Goal: Transaction & Acquisition: Purchase product/service

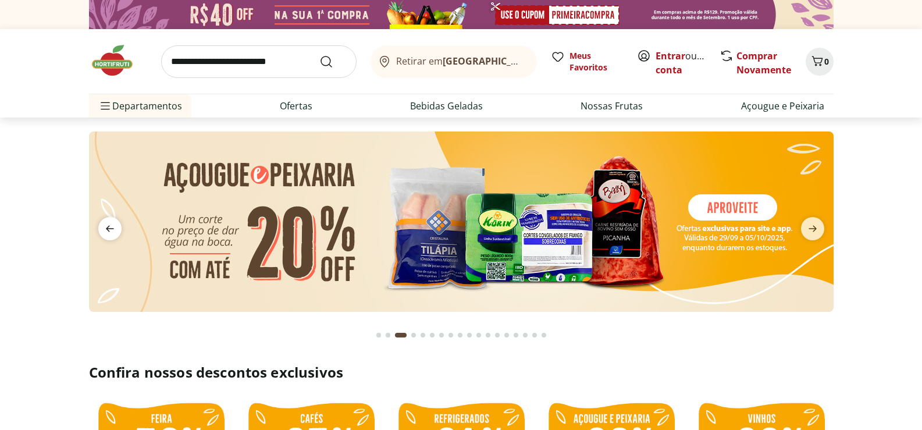
click at [104, 228] on icon "previous" at bounding box center [110, 229] width 14 height 14
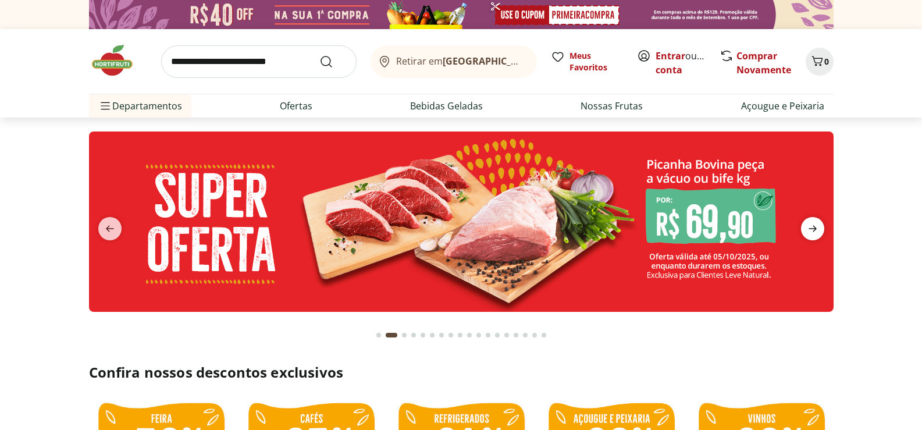
click at [806, 228] on icon "next" at bounding box center [813, 229] width 14 height 14
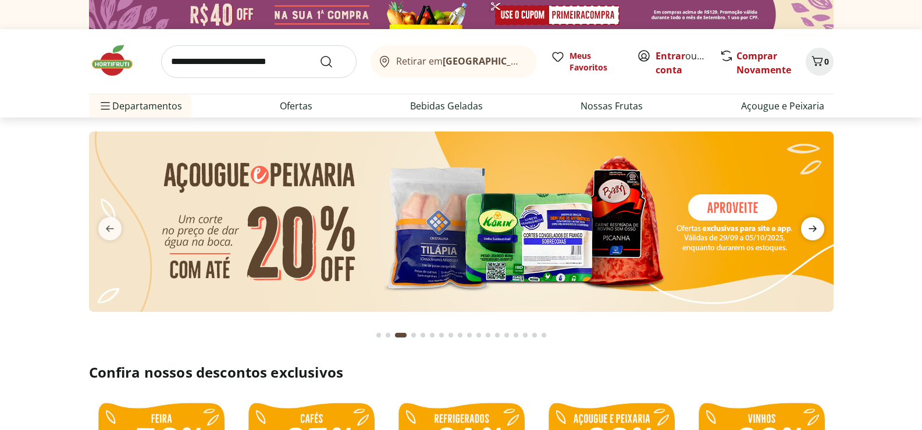
click at [806, 228] on icon "next" at bounding box center [813, 229] width 14 height 14
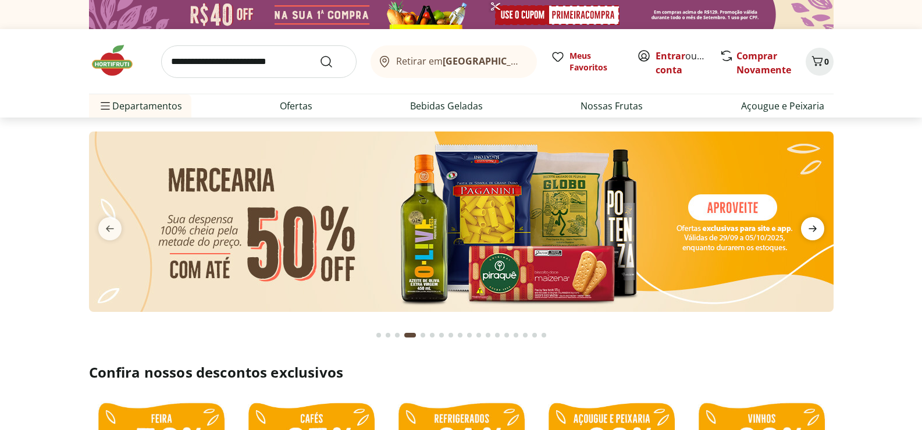
click at [806, 228] on icon "next" at bounding box center [813, 229] width 14 height 14
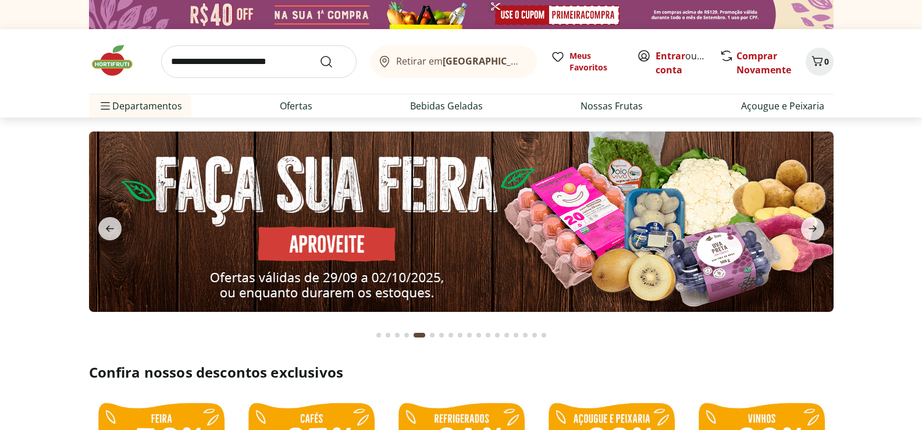
click at [800, 226] on button "next" at bounding box center [813, 228] width 42 height 23
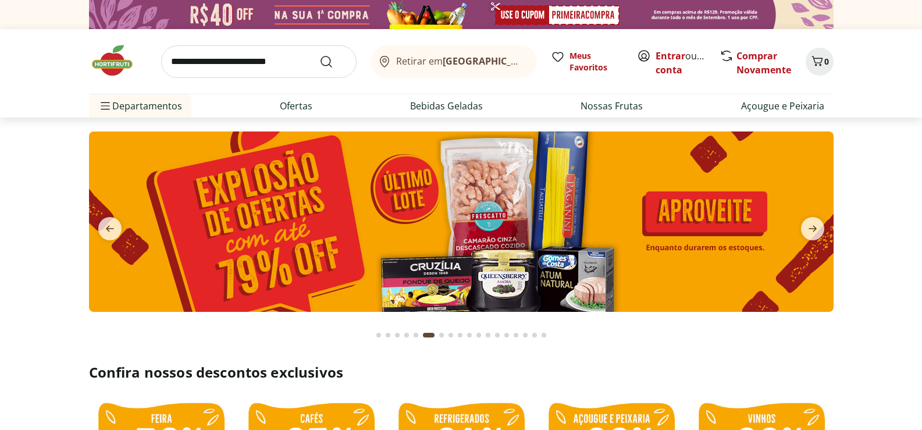
click at [794, 225] on button "next" at bounding box center [813, 228] width 42 height 23
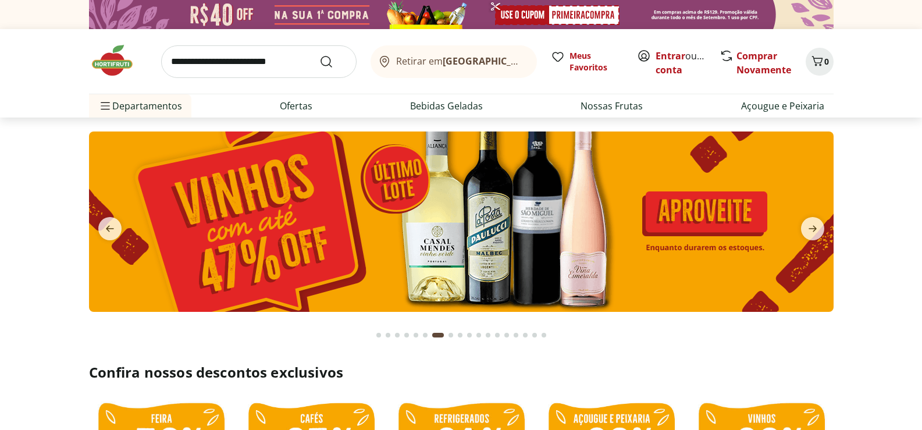
click at [791, 223] on img at bounding box center [461, 221] width 745 height 180
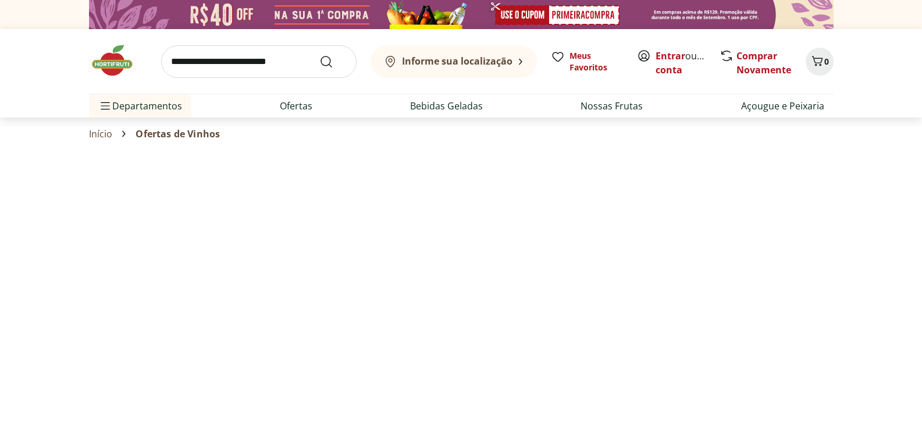
select select "**********"
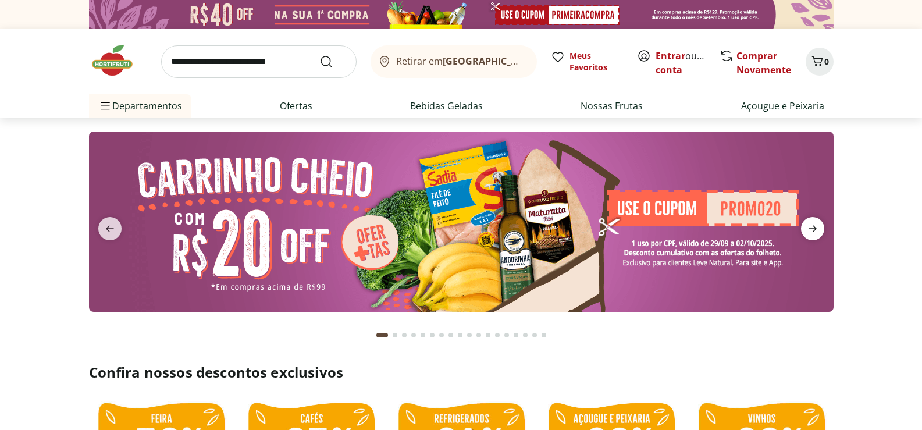
click at [807, 228] on icon "next" at bounding box center [813, 229] width 14 height 14
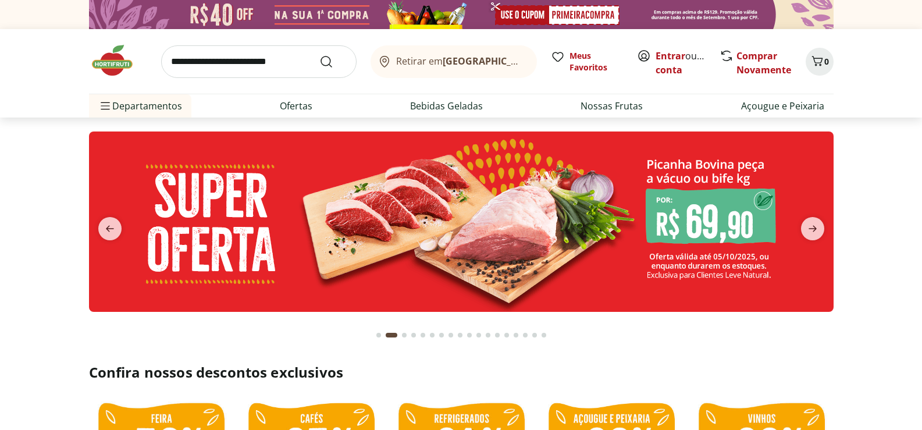
click at [733, 229] on img at bounding box center [460, 221] width 745 height 180
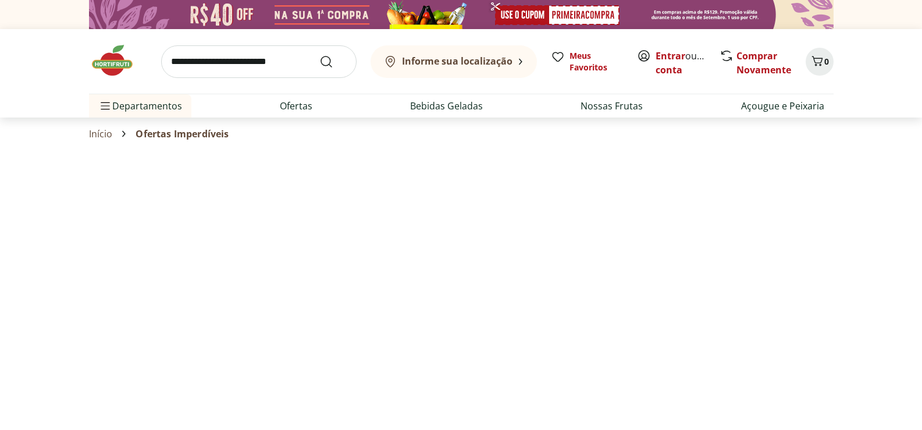
select select "**********"
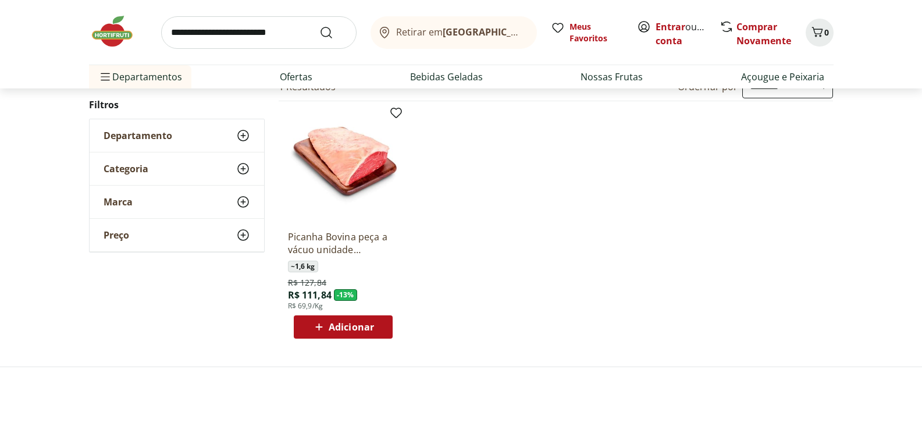
scroll to position [116, 0]
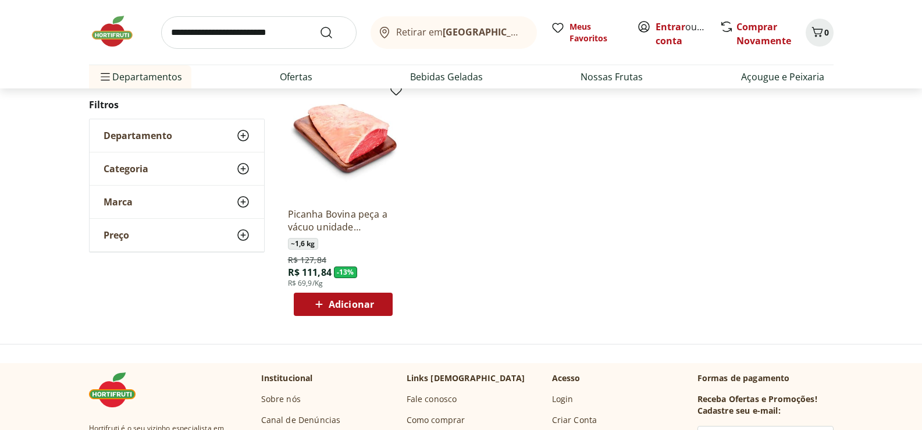
click at [367, 305] on span "Adicionar" at bounding box center [351, 304] width 45 height 9
click at [376, 305] on icon at bounding box center [375, 303] width 7 height 7
type input "*"
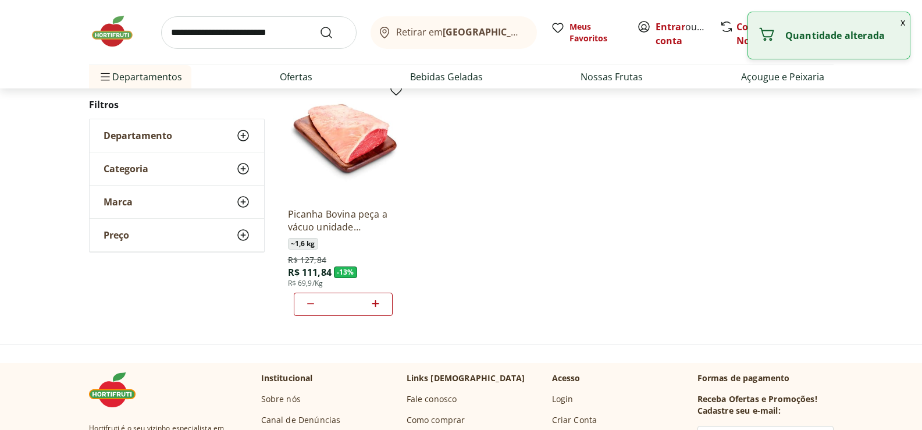
click at [764, 160] on ul "Picanha Bovina peça a vácuo unidade aproximadamente 1,6kg ~ 1,6 kg R$ 127,84 R$…" at bounding box center [556, 202] width 555 height 247
click at [902, 22] on button "x" at bounding box center [903, 22] width 14 height 20
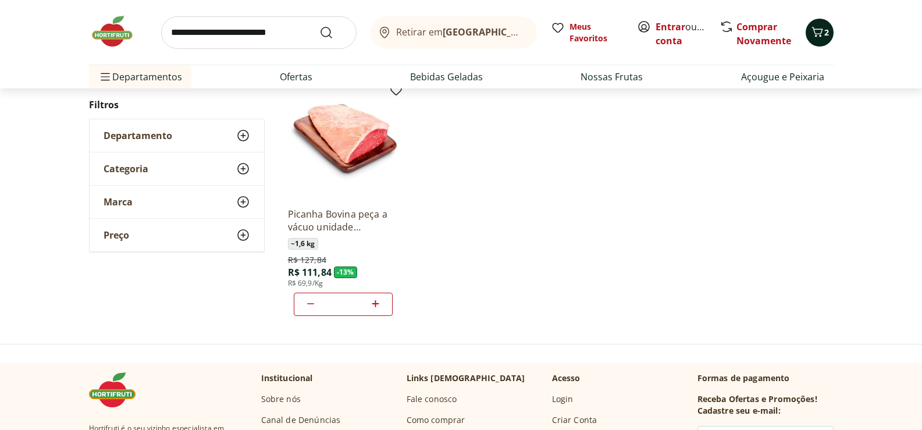
click at [826, 35] on span "2" at bounding box center [826, 32] width 5 height 11
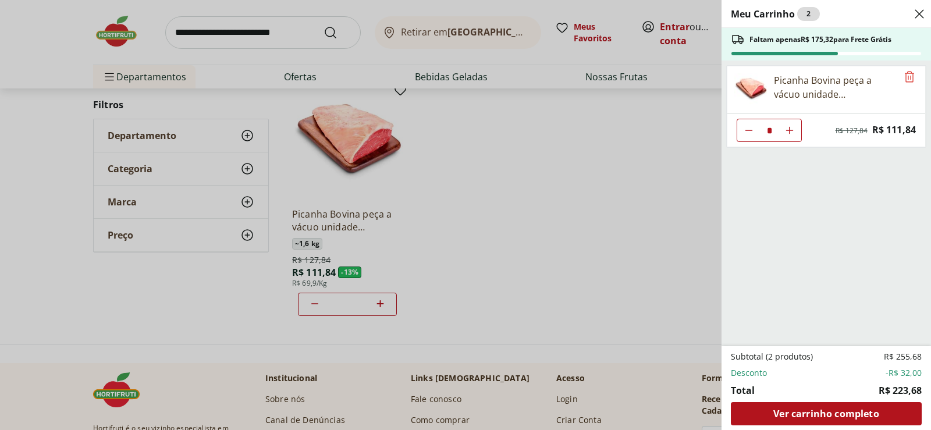
click at [922, 15] on icon "Close" at bounding box center [919, 14] width 14 height 14
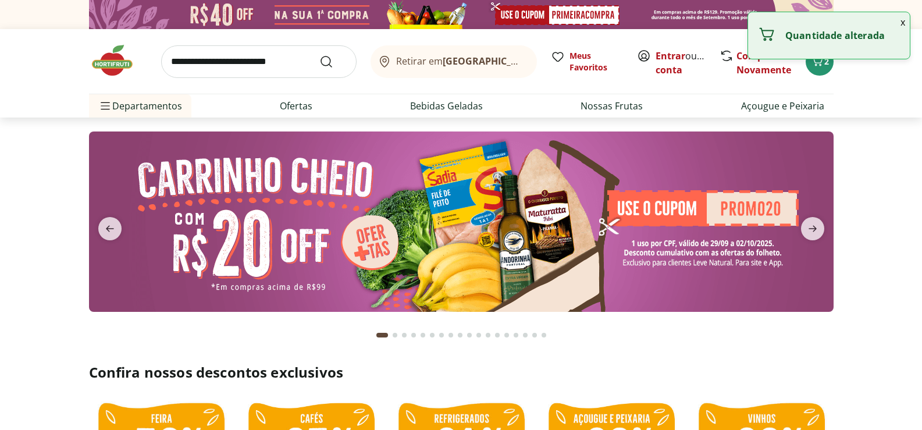
click at [472, 234] on img at bounding box center [461, 221] width 745 height 180
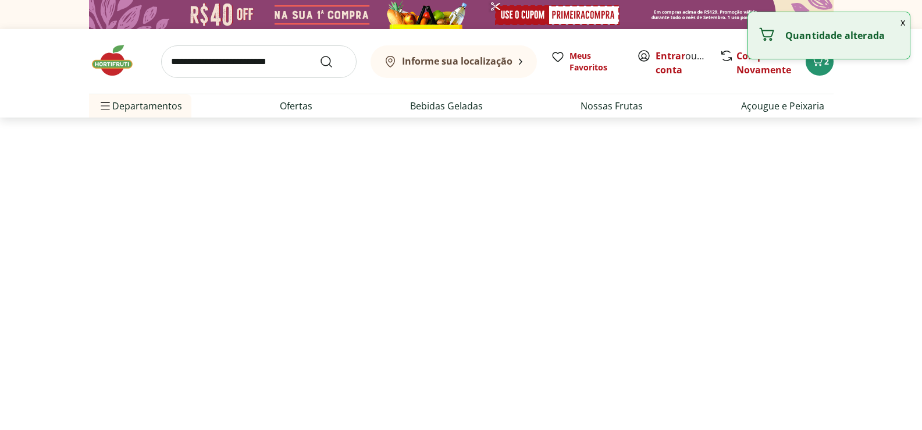
select select "**********"
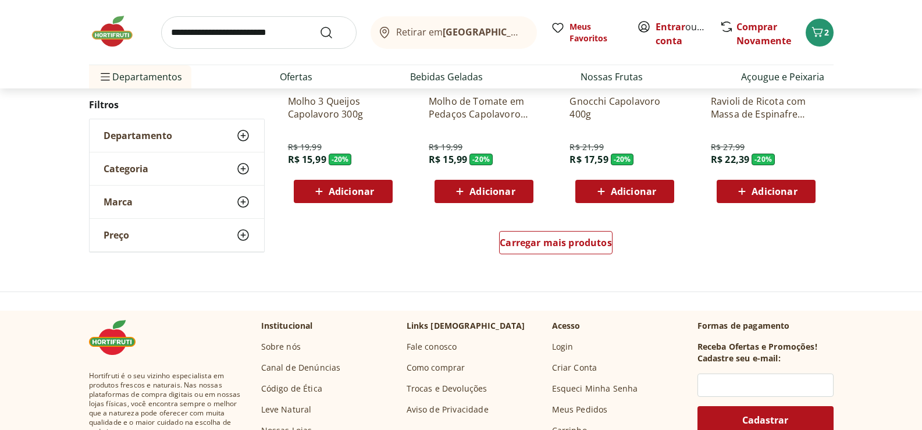
scroll to position [756, 0]
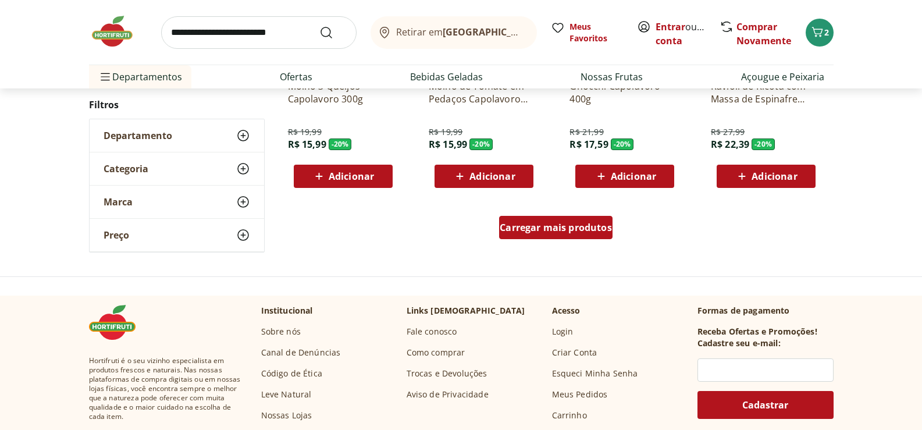
click at [581, 228] on span "Carregar mais produtos" at bounding box center [556, 227] width 112 height 9
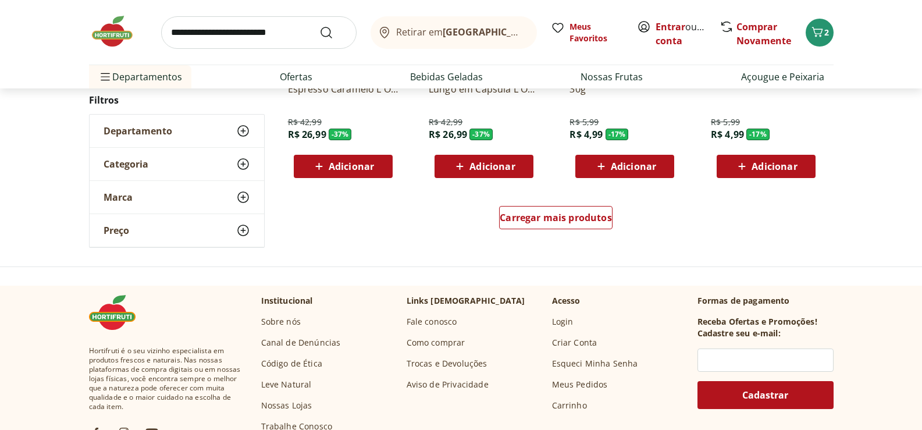
scroll to position [1513, 0]
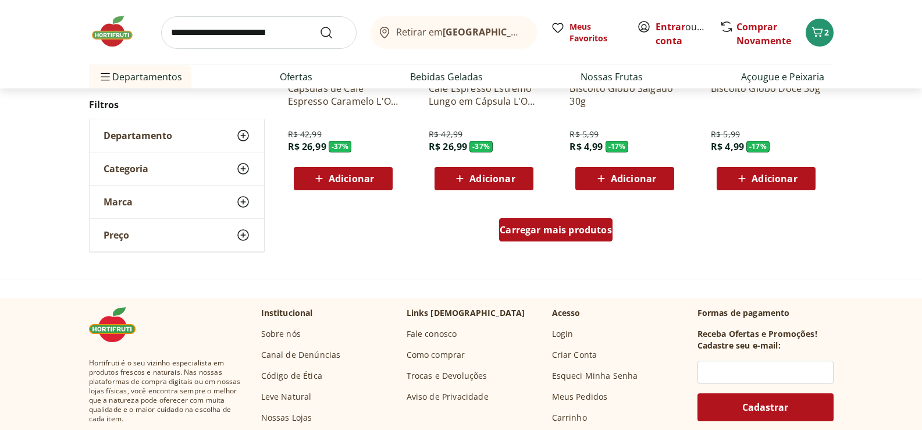
click at [574, 232] on span "Carregar mais produtos" at bounding box center [556, 229] width 112 height 9
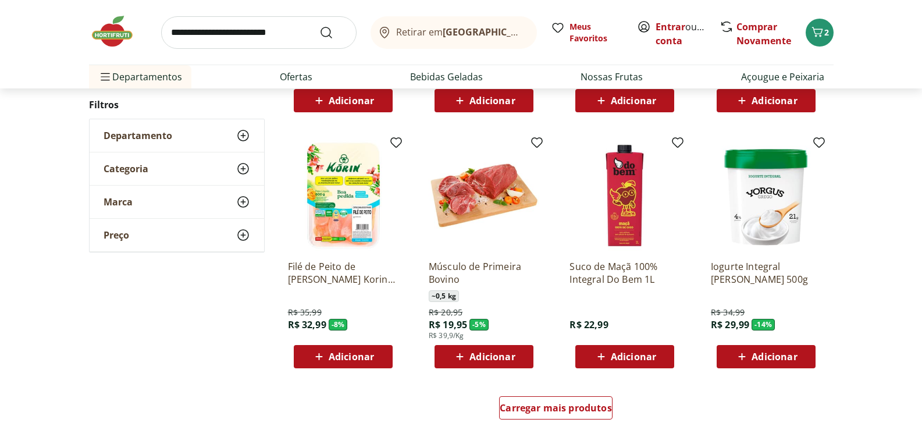
scroll to position [2095, 0]
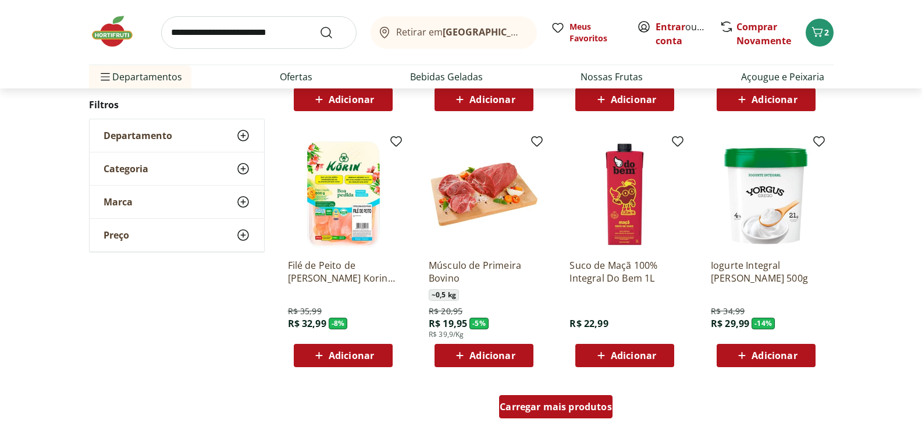
click at [564, 403] on span "Carregar mais produtos" at bounding box center [556, 406] width 112 height 9
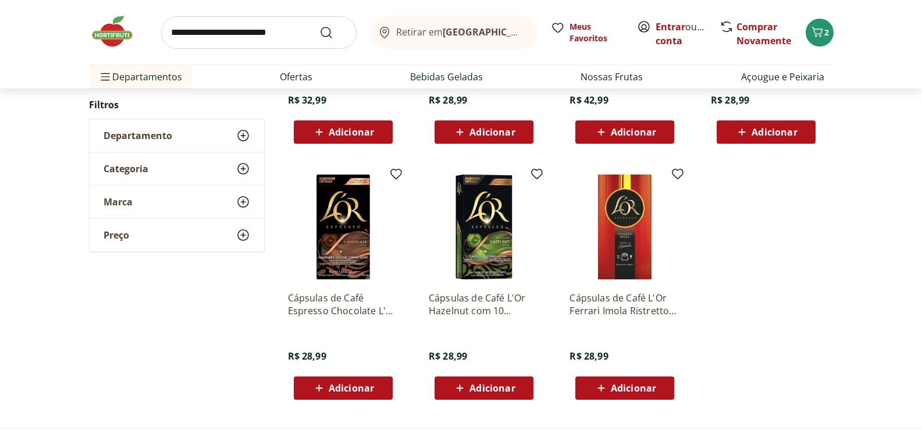
scroll to position [116, 0]
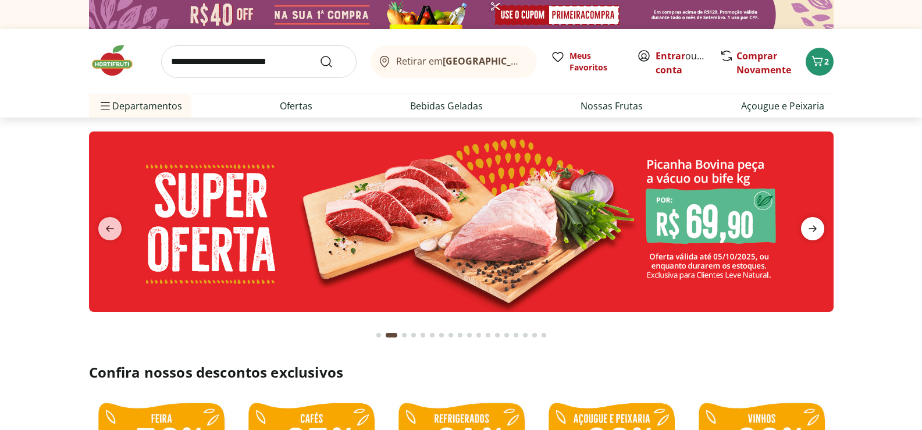
click at [810, 226] on icon "next" at bounding box center [813, 229] width 14 height 14
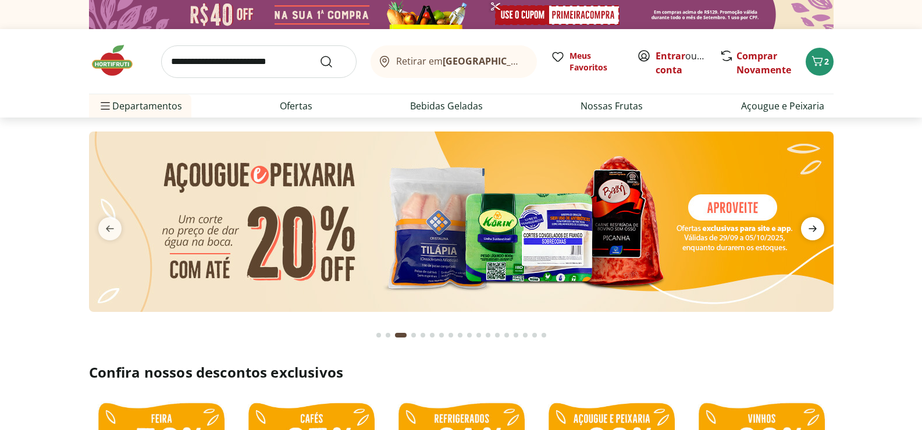
click at [810, 226] on icon "next" at bounding box center [813, 229] width 14 height 14
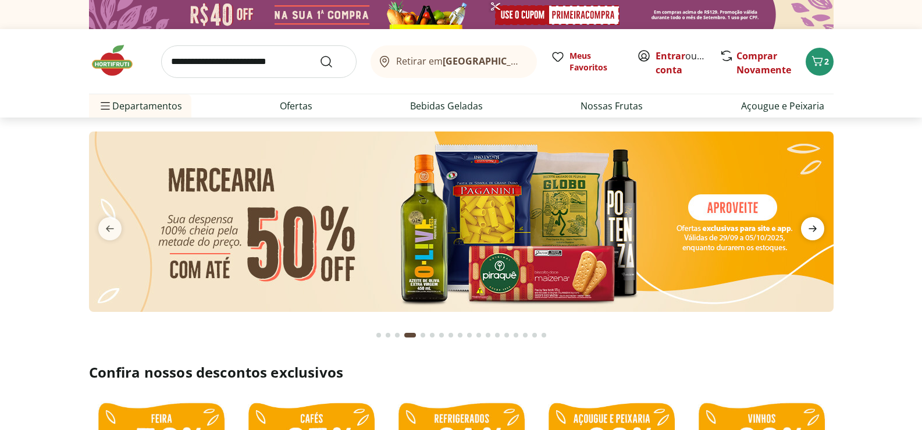
click at [810, 226] on icon "next" at bounding box center [813, 229] width 14 height 14
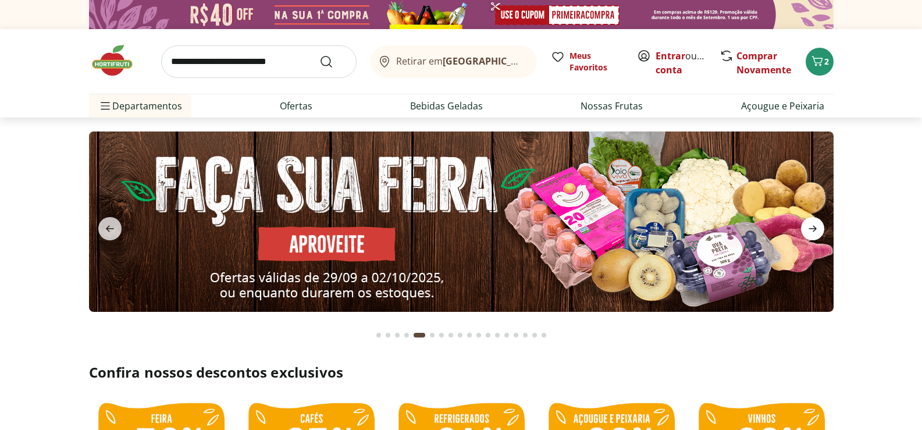
click at [810, 226] on icon "next" at bounding box center [813, 229] width 14 height 14
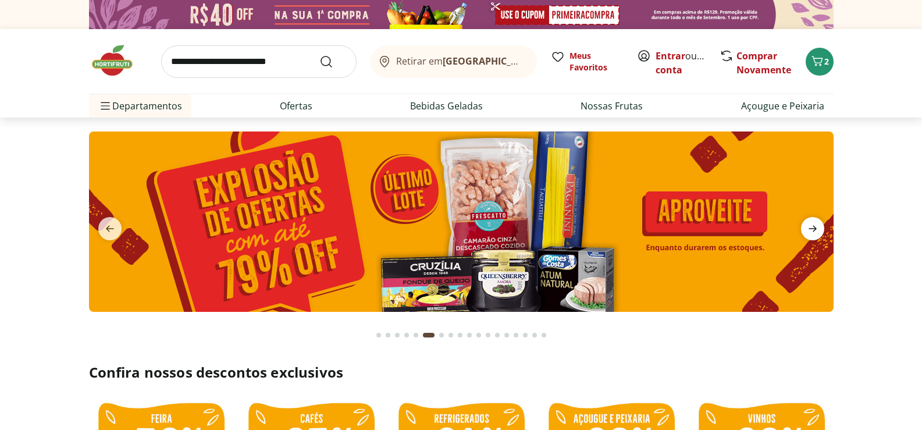
click at [808, 226] on icon "next" at bounding box center [813, 229] width 14 height 14
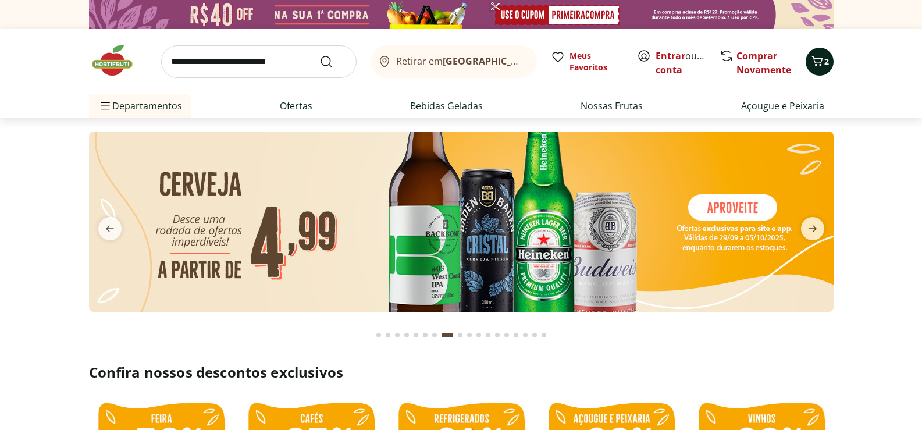
click at [825, 59] on span "2" at bounding box center [826, 61] width 5 height 11
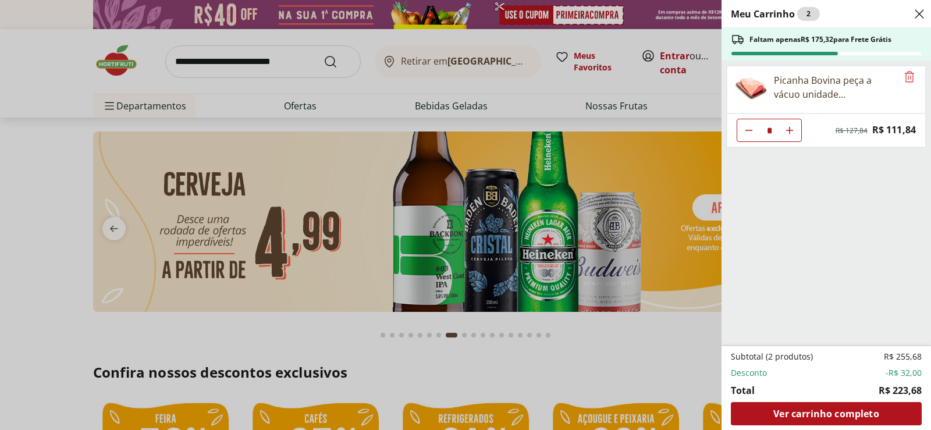
click at [747, 133] on icon "Diminuir Quantidade" at bounding box center [748, 130] width 9 height 9
type input "*"
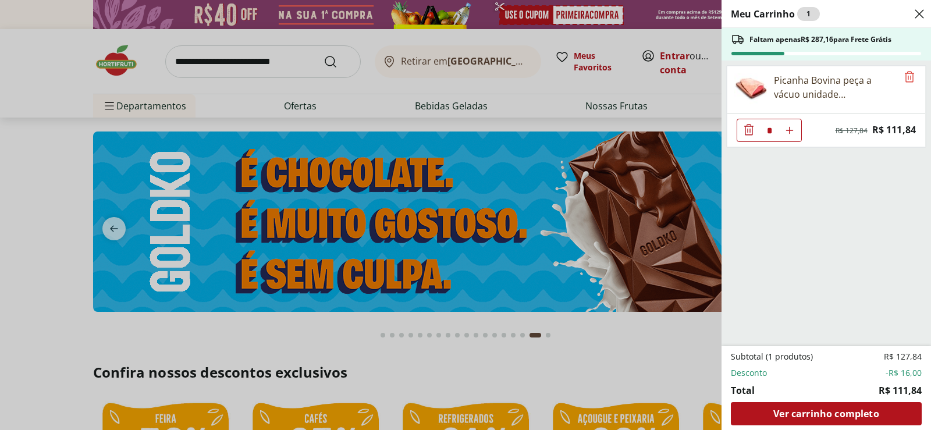
click at [916, 12] on icon "Close" at bounding box center [919, 14] width 14 height 14
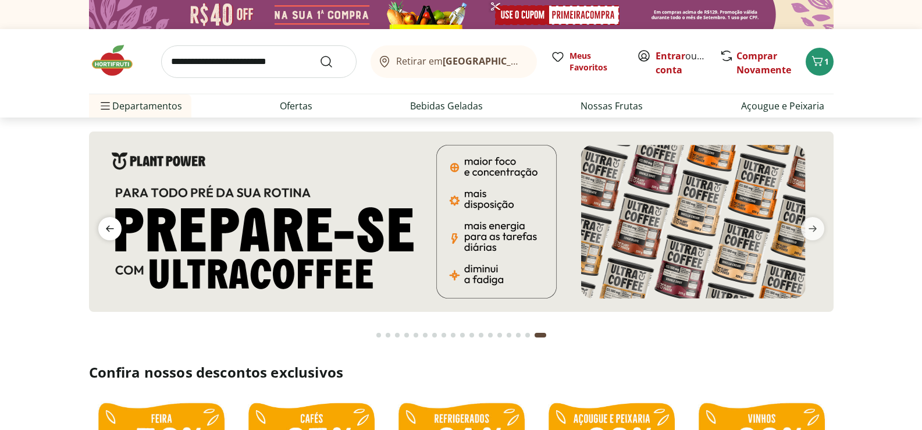
click at [115, 223] on icon "previous" at bounding box center [110, 229] width 14 height 14
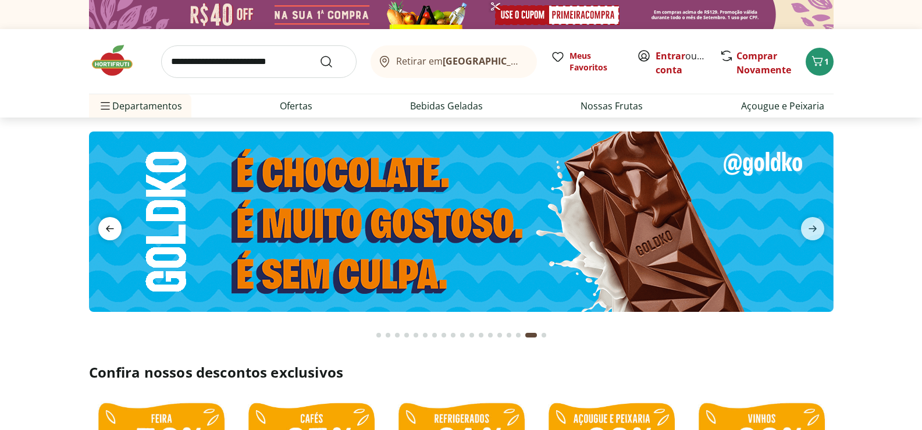
click at [114, 223] on icon "previous" at bounding box center [110, 229] width 14 height 14
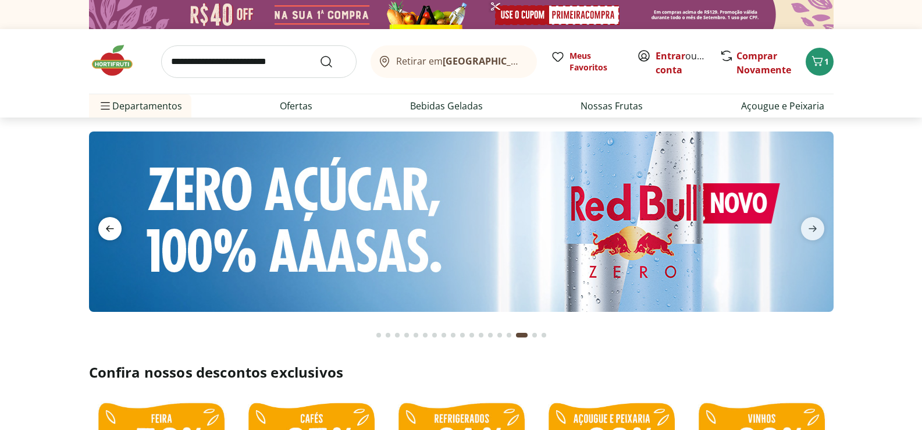
click at [109, 223] on icon "previous" at bounding box center [110, 229] width 14 height 14
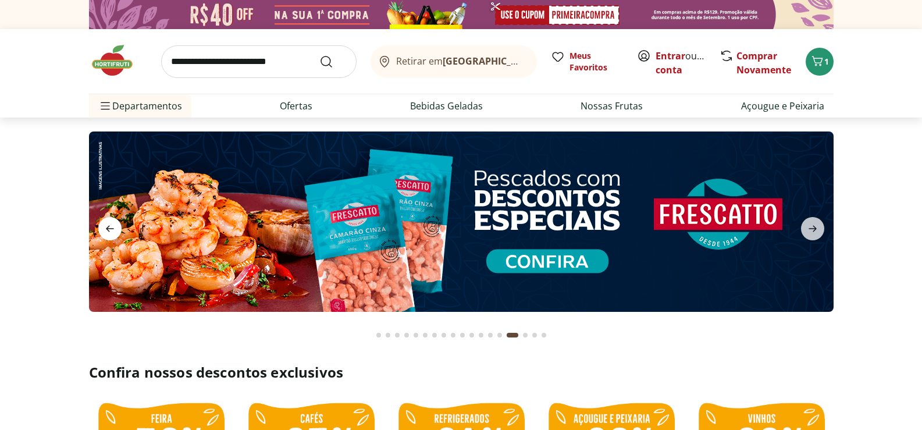
click at [105, 221] on span "previous" at bounding box center [109, 228] width 23 height 23
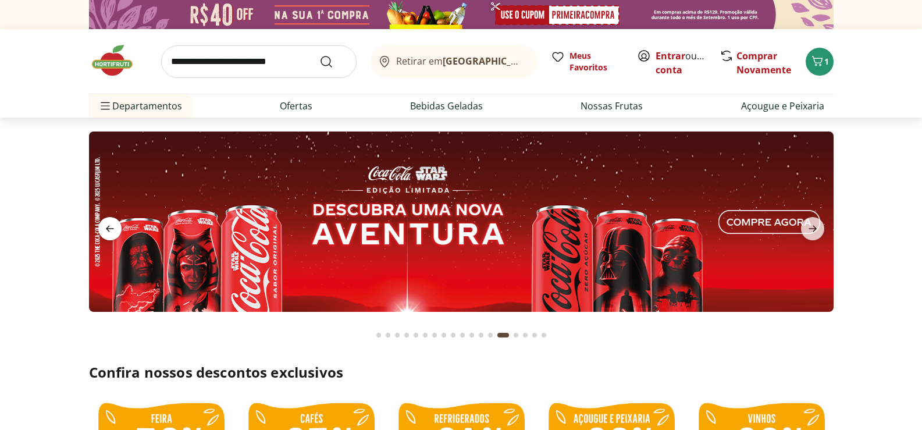
click at [105, 221] on span "previous" at bounding box center [109, 228] width 23 height 23
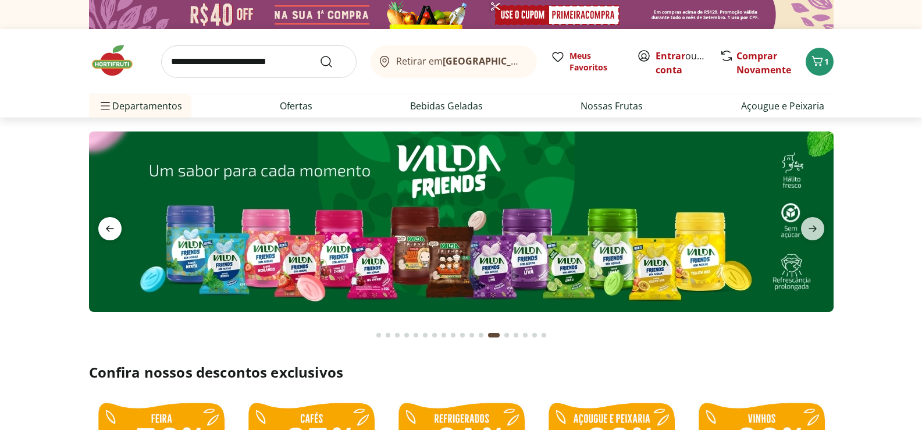
click at [105, 220] on span "previous" at bounding box center [109, 228] width 23 height 23
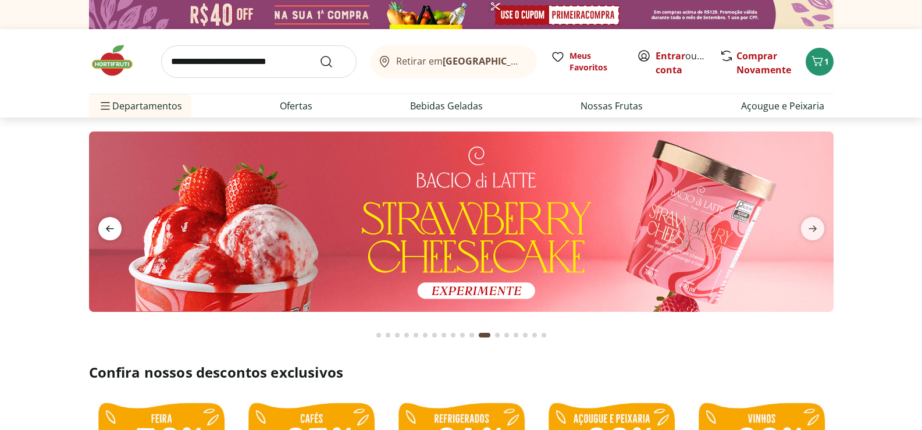
click at [105, 220] on span "previous" at bounding box center [109, 228] width 23 height 23
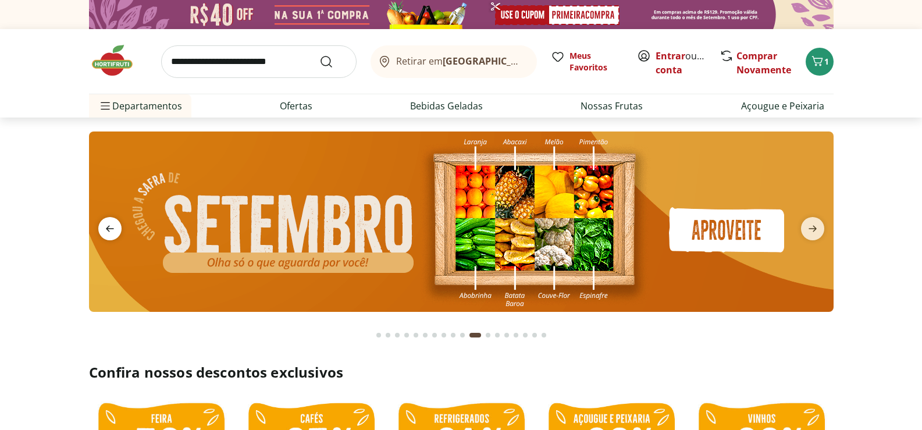
click at [105, 220] on span "previous" at bounding box center [109, 228] width 23 height 23
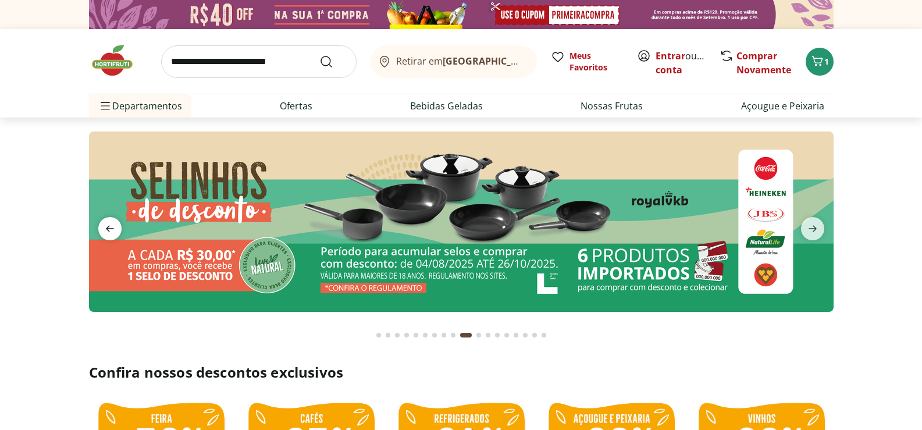
click at [105, 220] on span "previous" at bounding box center [109, 228] width 23 height 23
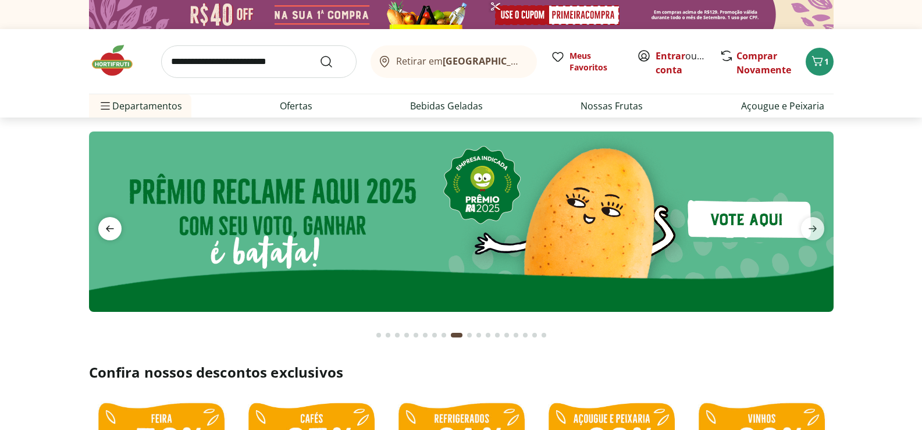
click at [105, 220] on span "previous" at bounding box center [109, 228] width 23 height 23
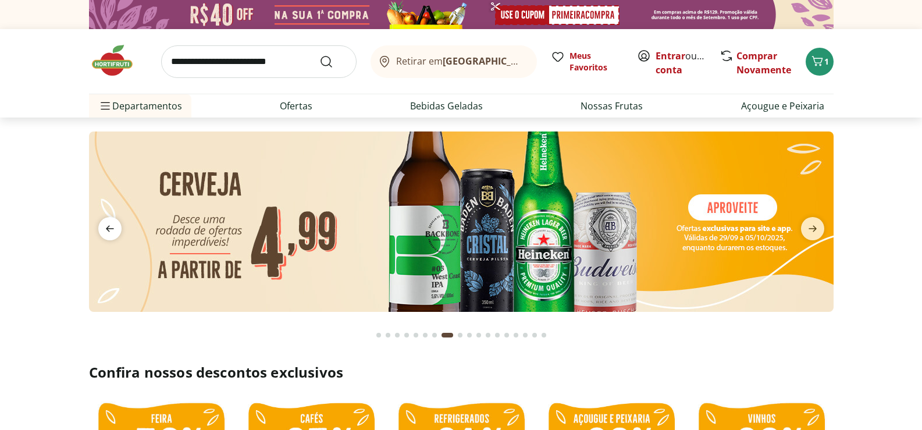
click at [105, 220] on span "previous" at bounding box center [109, 228] width 23 height 23
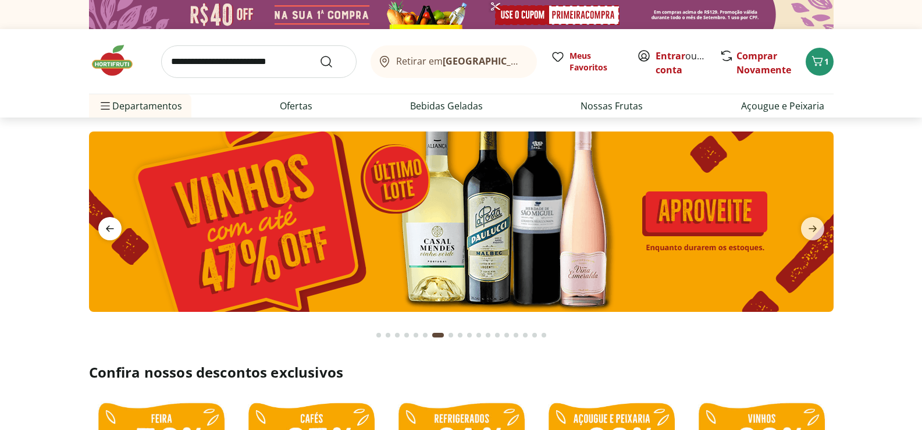
click at [105, 220] on span "previous" at bounding box center [109, 228] width 23 height 23
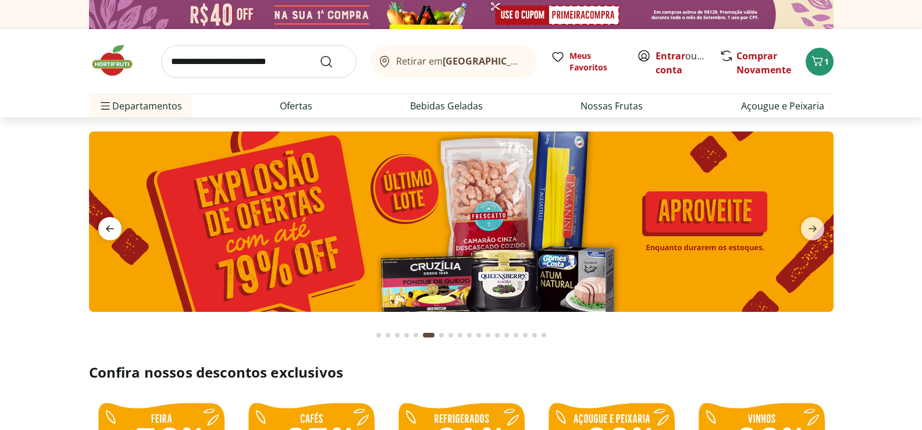
click at [105, 220] on span "previous" at bounding box center [109, 228] width 23 height 23
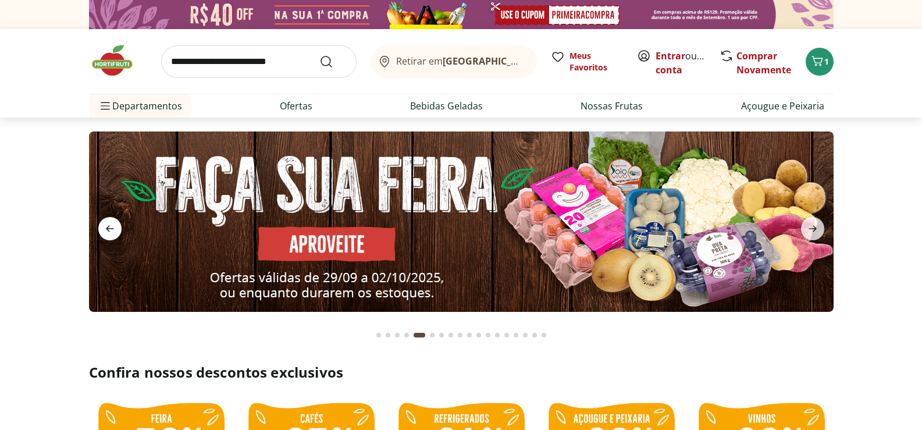
click at [105, 220] on span "previous" at bounding box center [109, 228] width 23 height 23
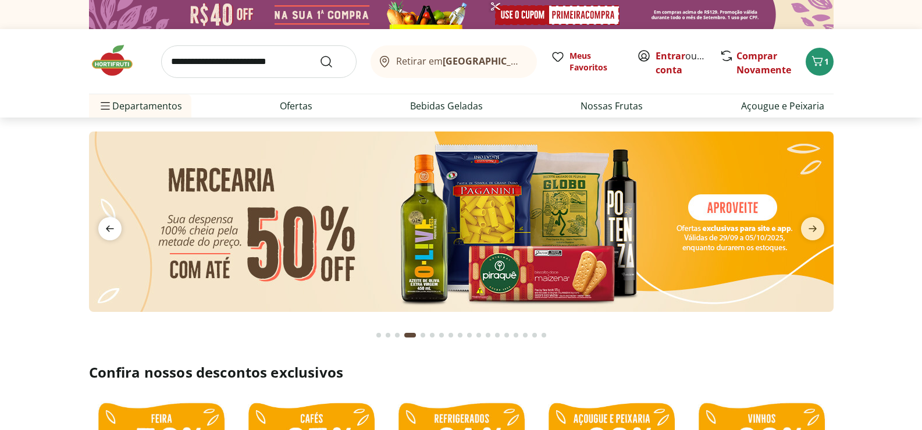
click at [105, 220] on span "previous" at bounding box center [109, 228] width 23 height 23
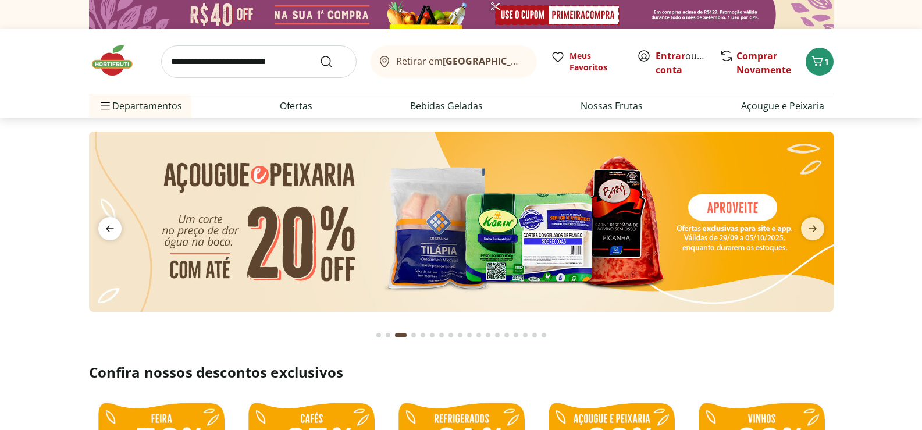
click at [105, 220] on span "previous" at bounding box center [109, 228] width 23 height 23
